Goal: Task Accomplishment & Management: Manage account settings

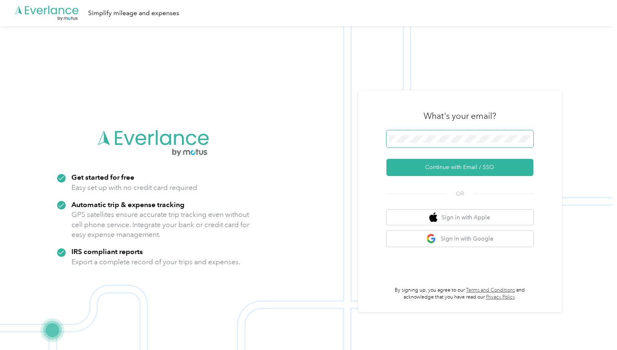
click at [387, 159] on button "Continue with Email / SSO" at bounding box center [460, 167] width 147 height 17
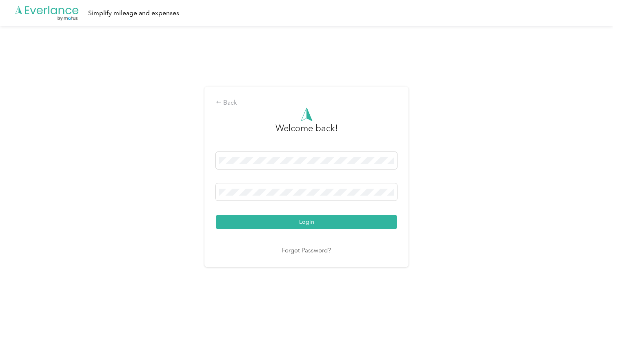
click at [216, 215] on button "Login" at bounding box center [306, 222] width 181 height 14
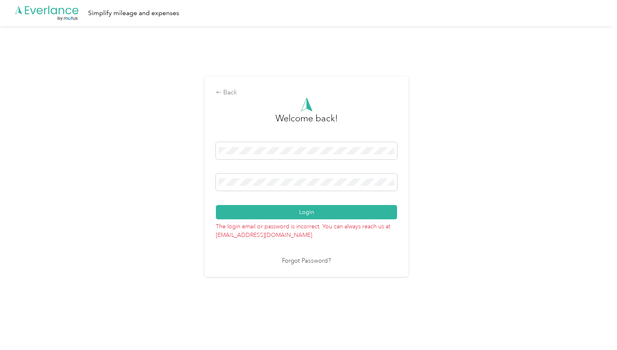
click at [216, 205] on button "Login" at bounding box center [306, 212] width 181 height 14
click at [270, 154] on span at bounding box center [306, 150] width 181 height 17
click at [216, 205] on button "Login" at bounding box center [306, 212] width 181 height 14
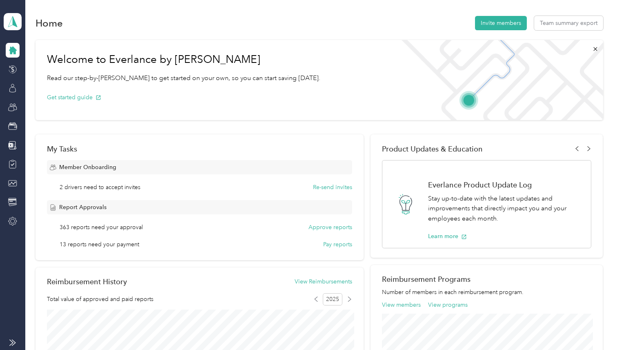
click at [272, 110] on div "Get started guide" at bounding box center [184, 97] width 274 height 29
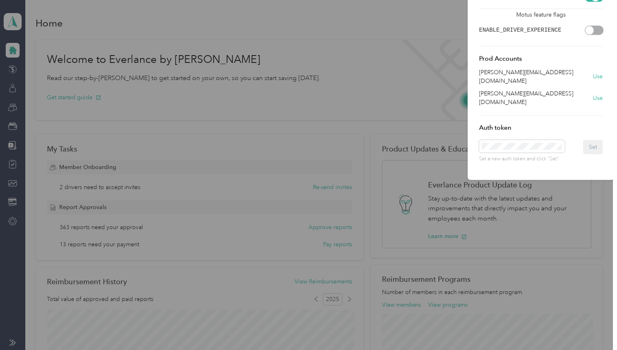
scroll to position [0, 24]
